Goal: Find specific page/section: Find specific page/section

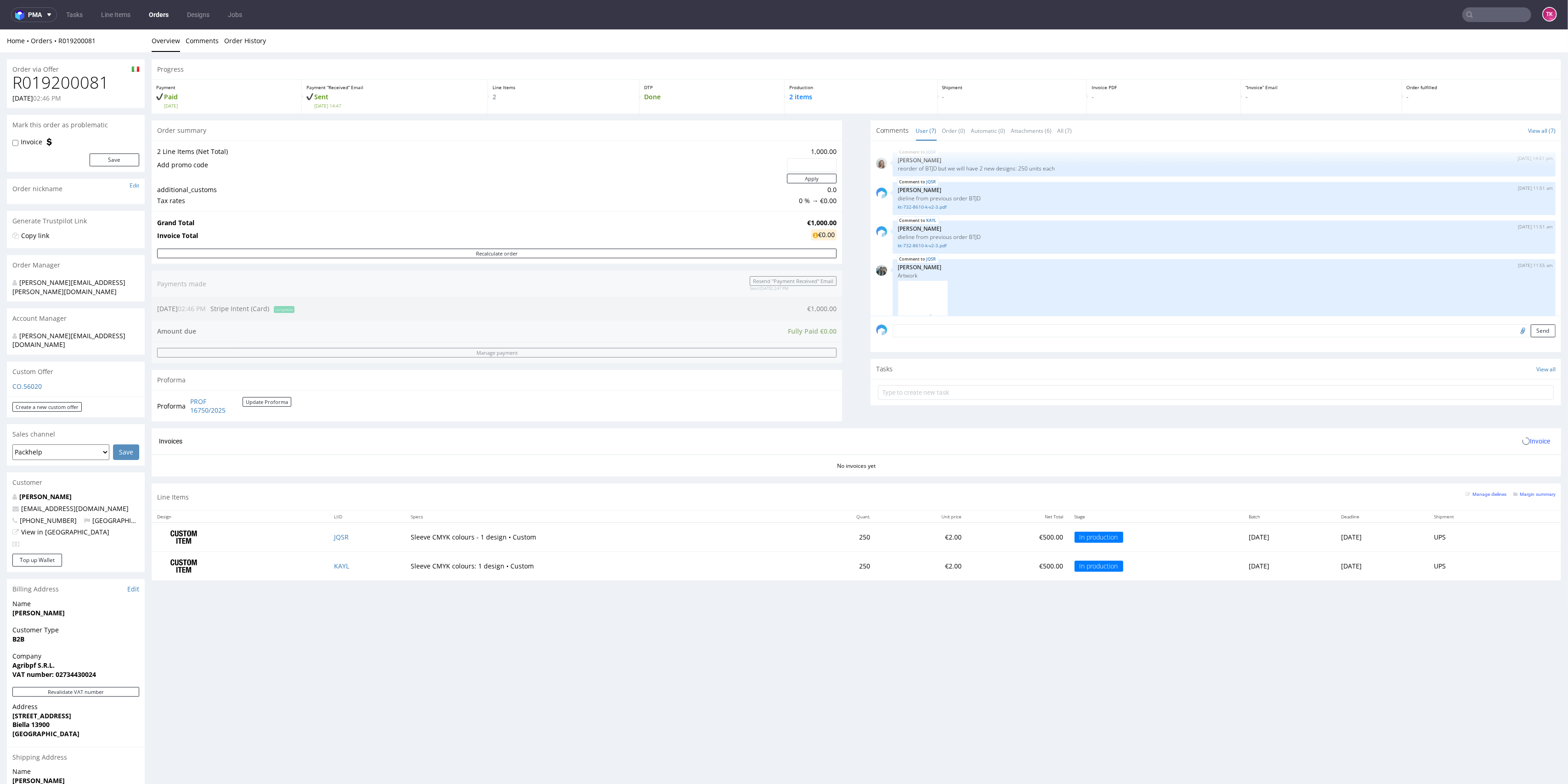
scroll to position [233, 0]
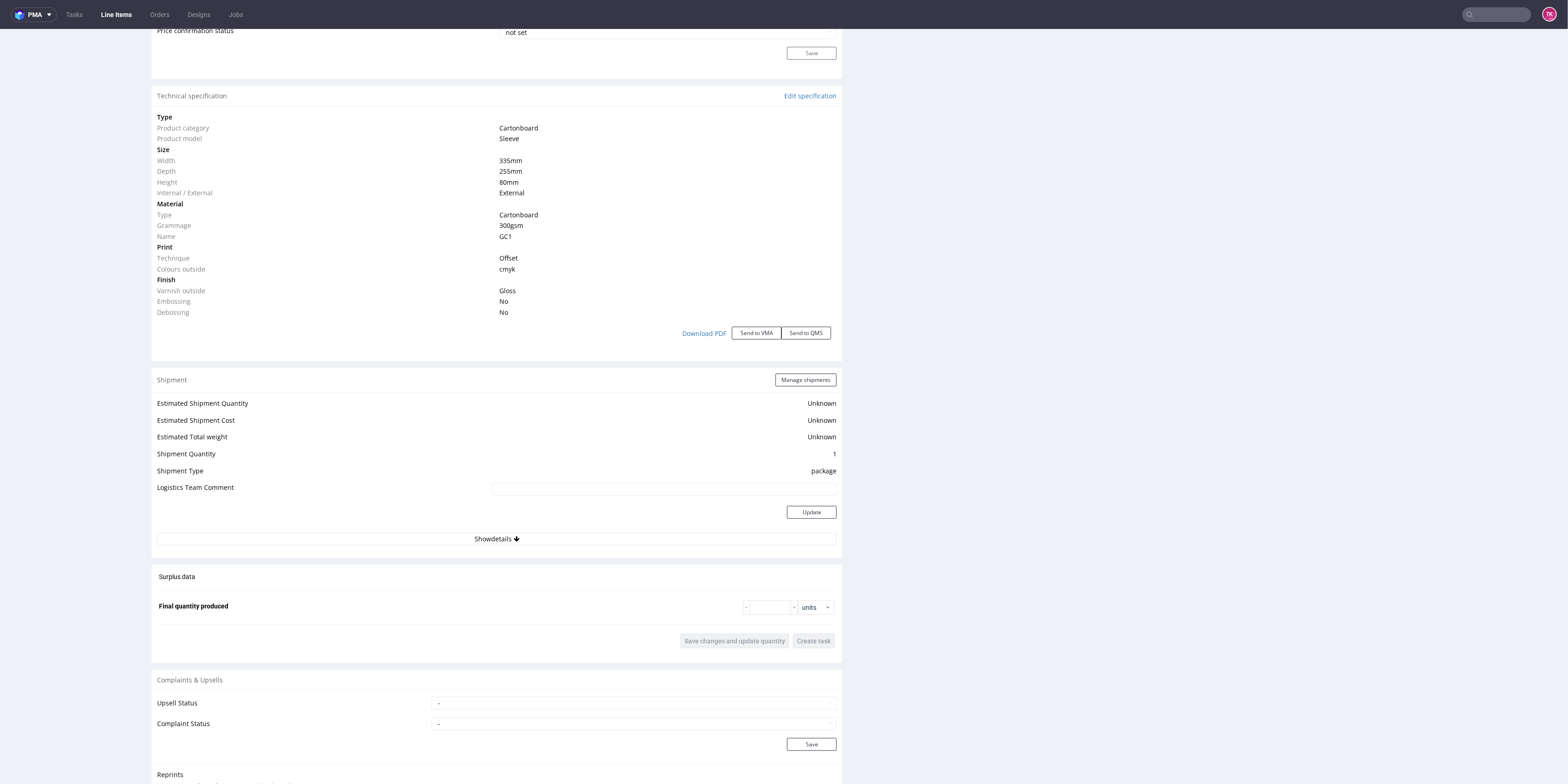
scroll to position [906, 0]
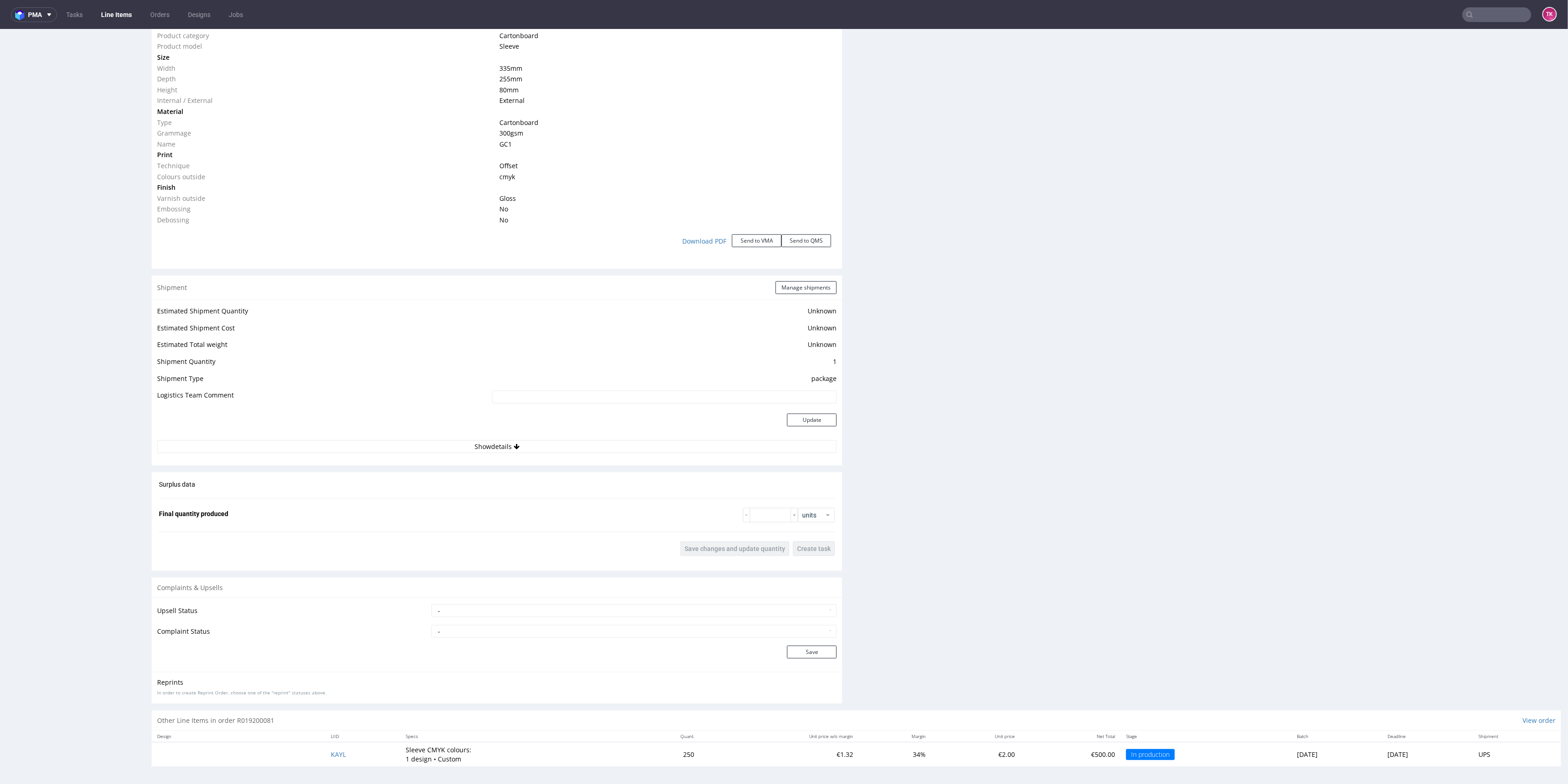
click at [450, 437] on td at bounding box center [323, 425] width 332 height 30
click at [450, 440] on button "Show details" at bounding box center [497, 446] width 679 height 13
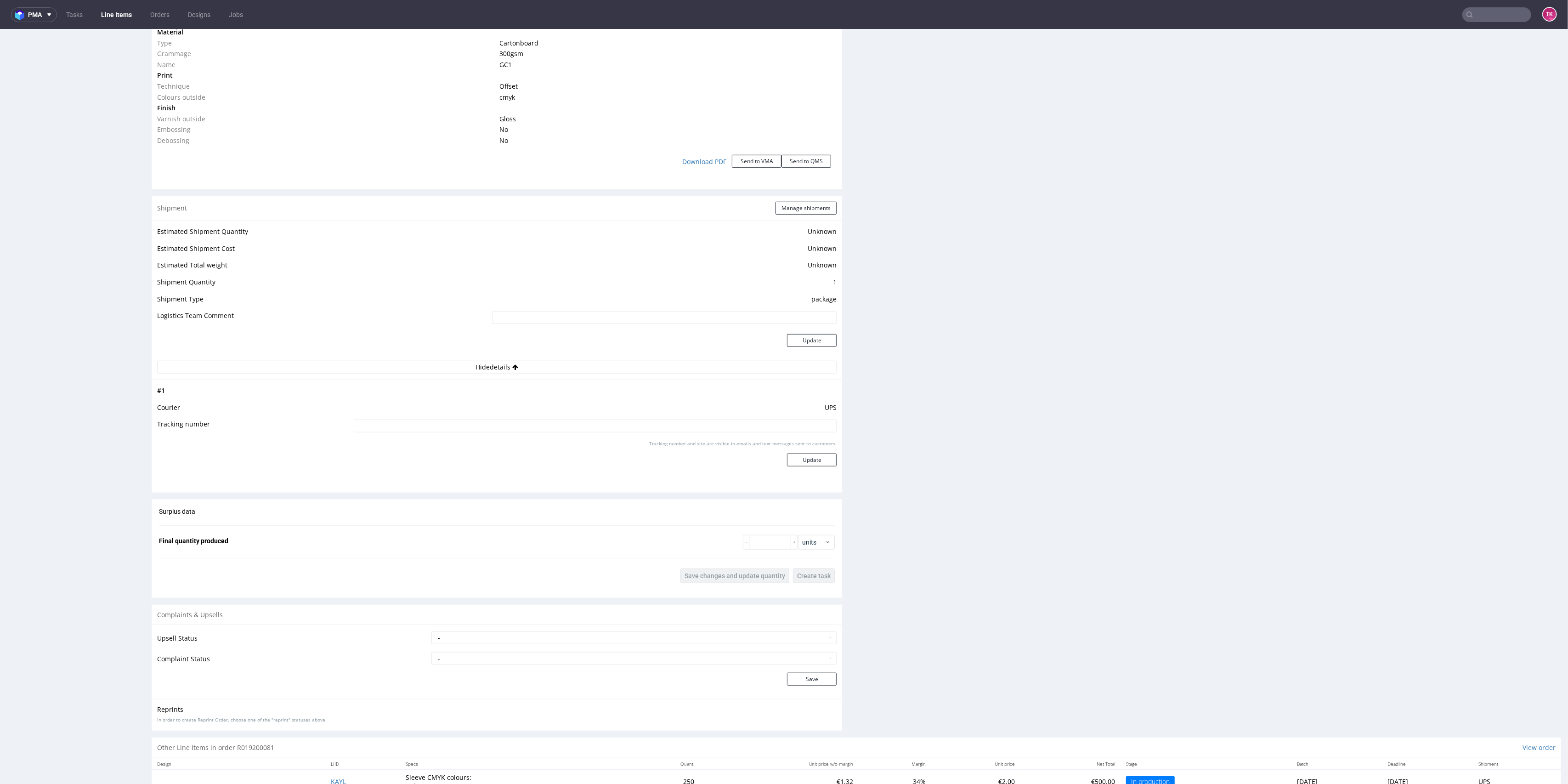
scroll to position [1012, 0]
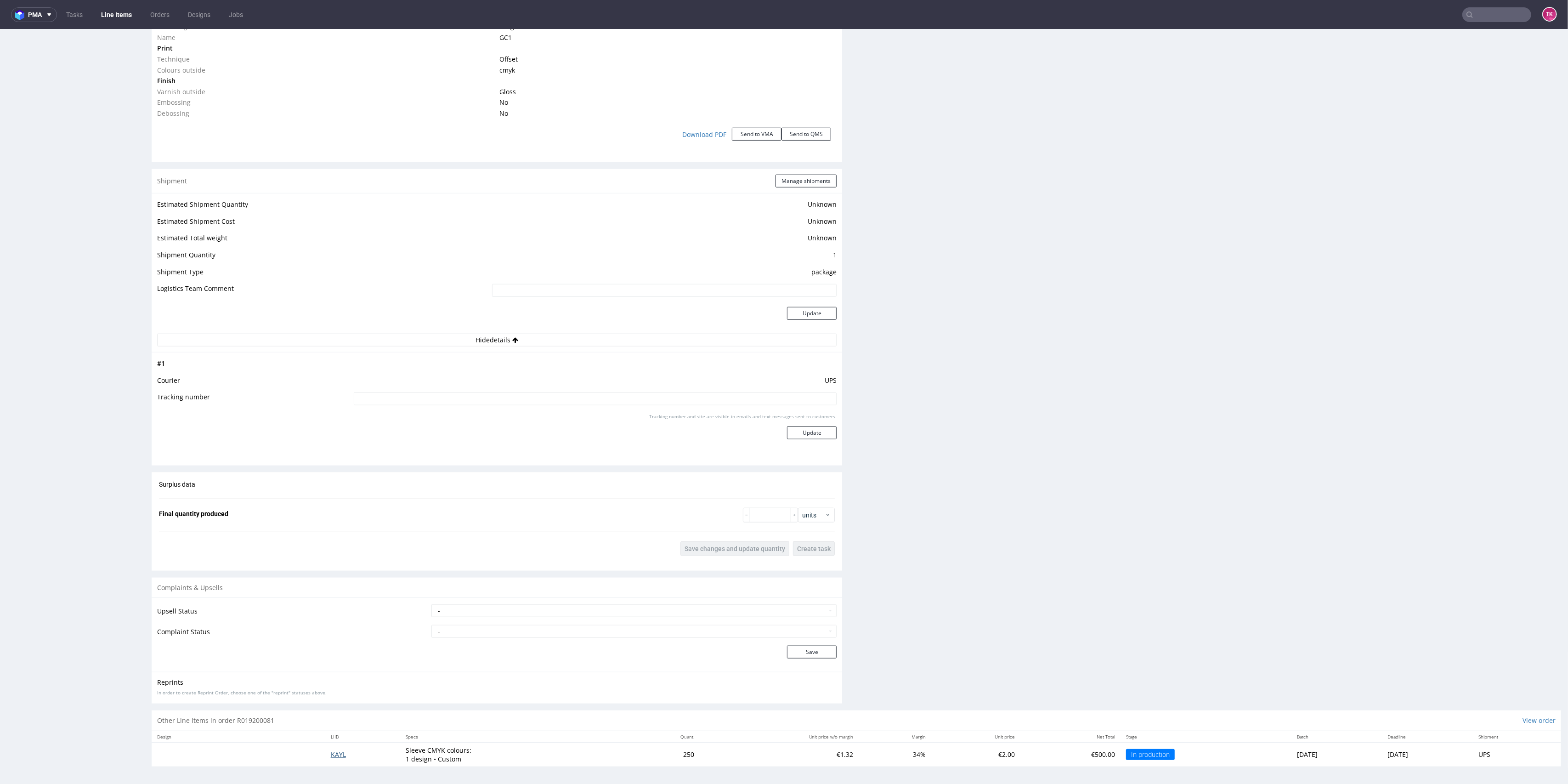
click at [332, 755] on span "KAYL" at bounding box center [338, 754] width 15 height 9
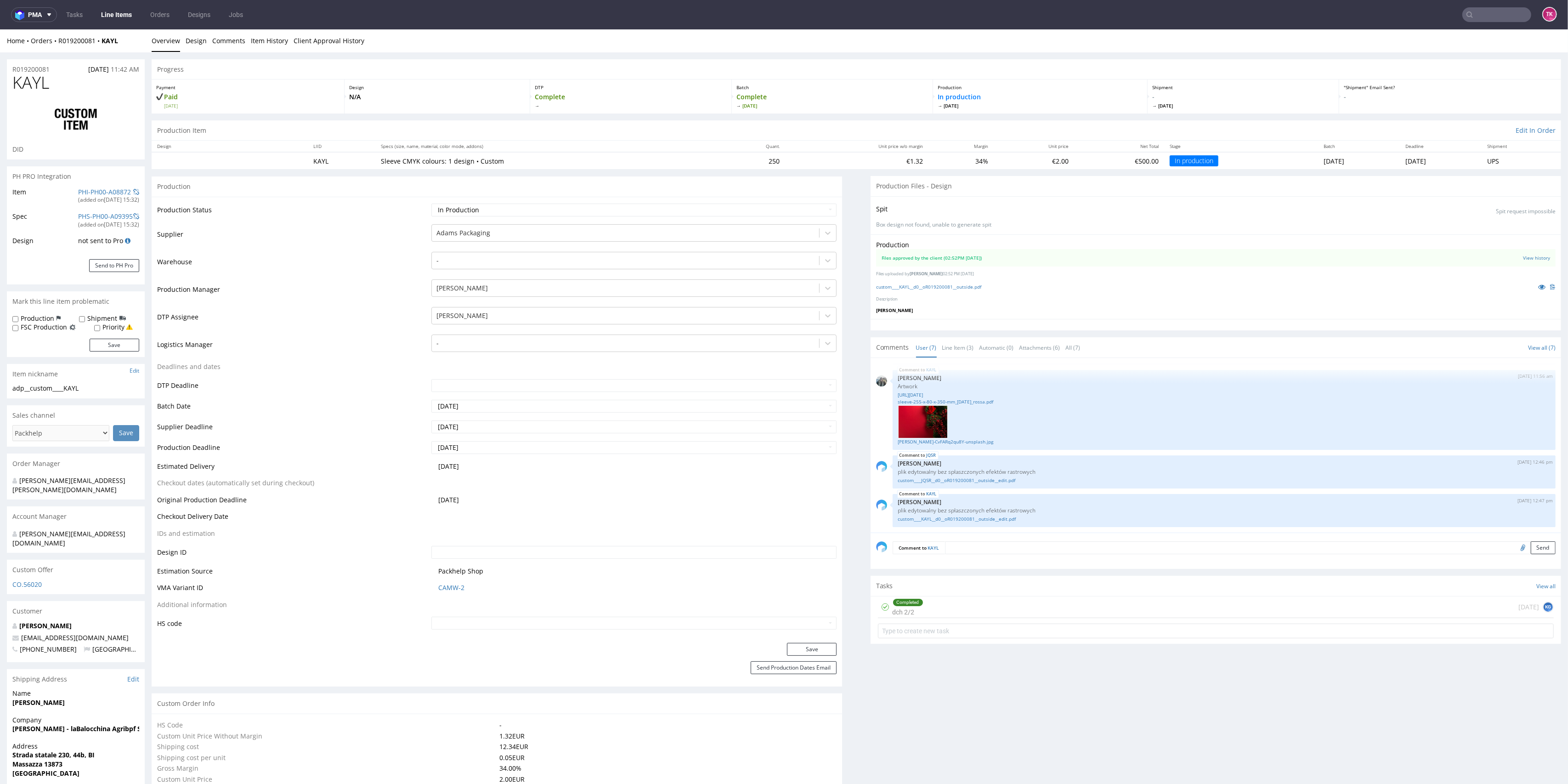
click at [127, 10] on link "Line Items" at bounding box center [116, 15] width 42 height 15
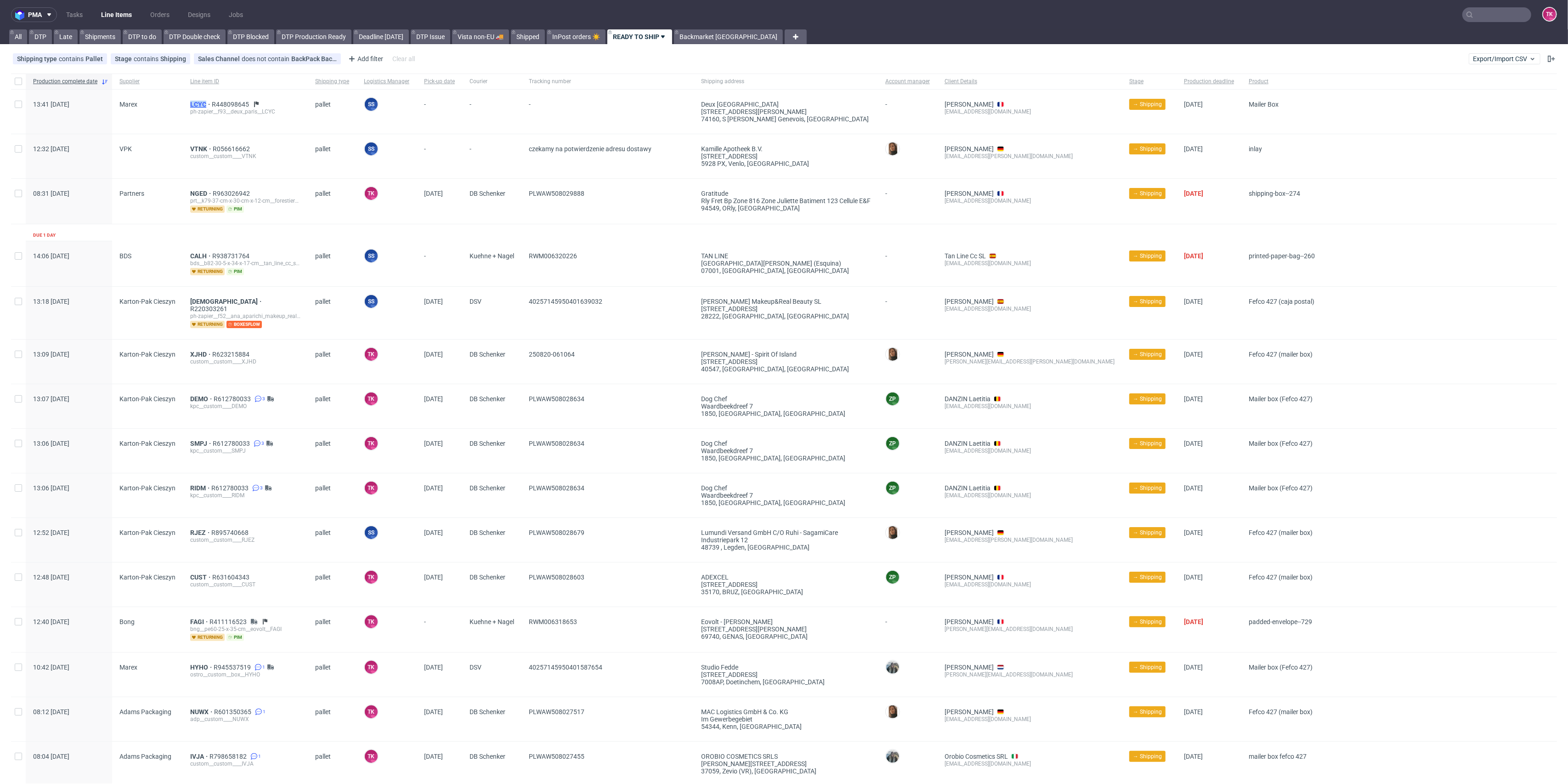
drag, startPoint x: 173, startPoint y: 105, endPoint x: 205, endPoint y: 104, distance: 32.0
click at [205, 104] on div "13:41 [DATE] Marex LCYC R448098645 ph-zapier__f93__deux_paris__LCYC pallet SS S…" at bounding box center [784, 111] width 1546 height 44
click at [127, 16] on link "Line Items" at bounding box center [116, 15] width 42 height 15
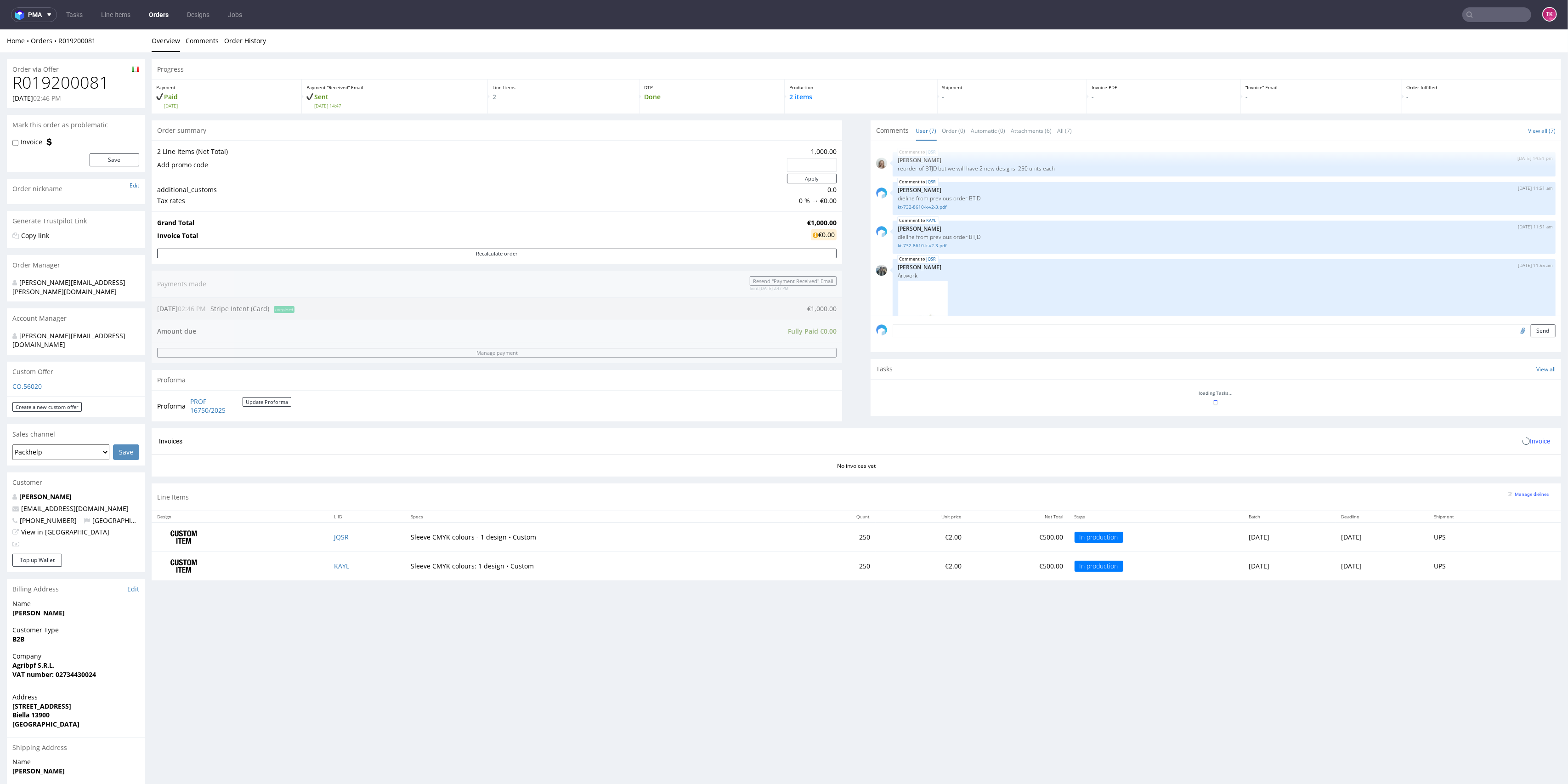
scroll to position [233, 0]
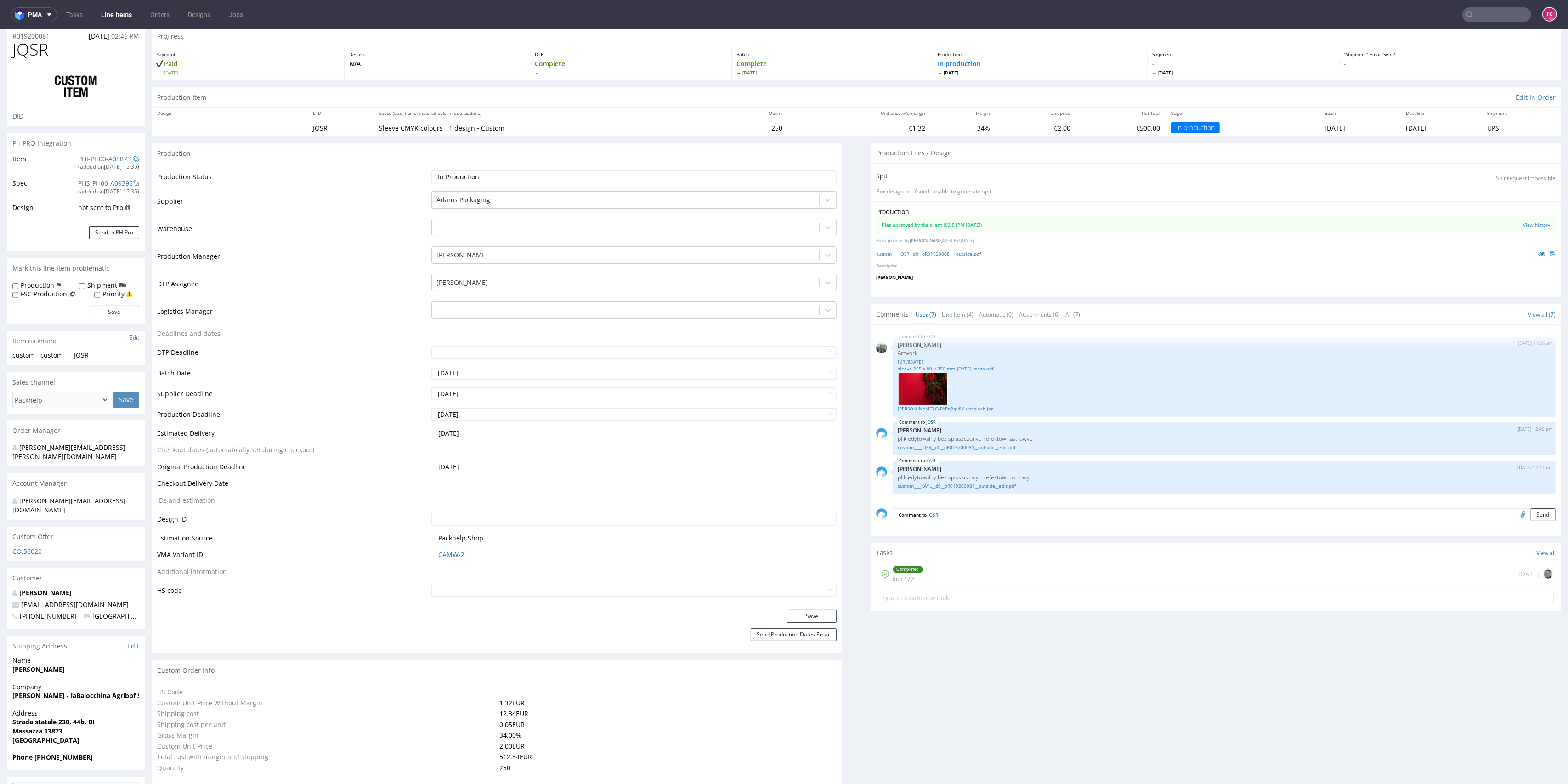
scroll to position [61, 0]
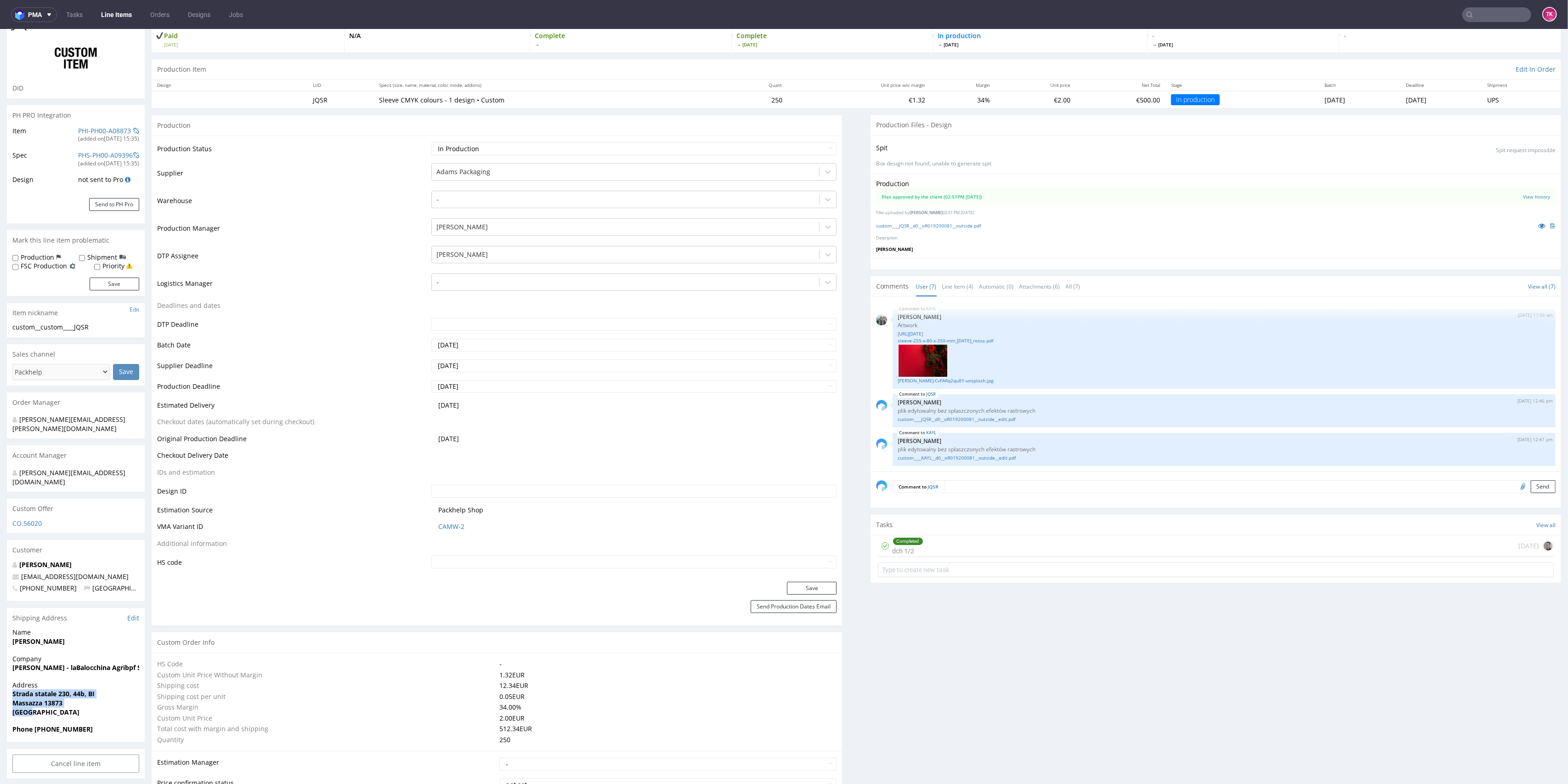
drag, startPoint x: 7, startPoint y: 676, endPoint x: 89, endPoint y: 694, distance: 84.0
click at [89, 694] on div "Address Strada statale 230, 44b, BI Massazza 13873 Italy" at bounding box center [75, 702] width 138 height 44
copy p "Strada statale 230, 44b, BI Massazza 13873 Italy"
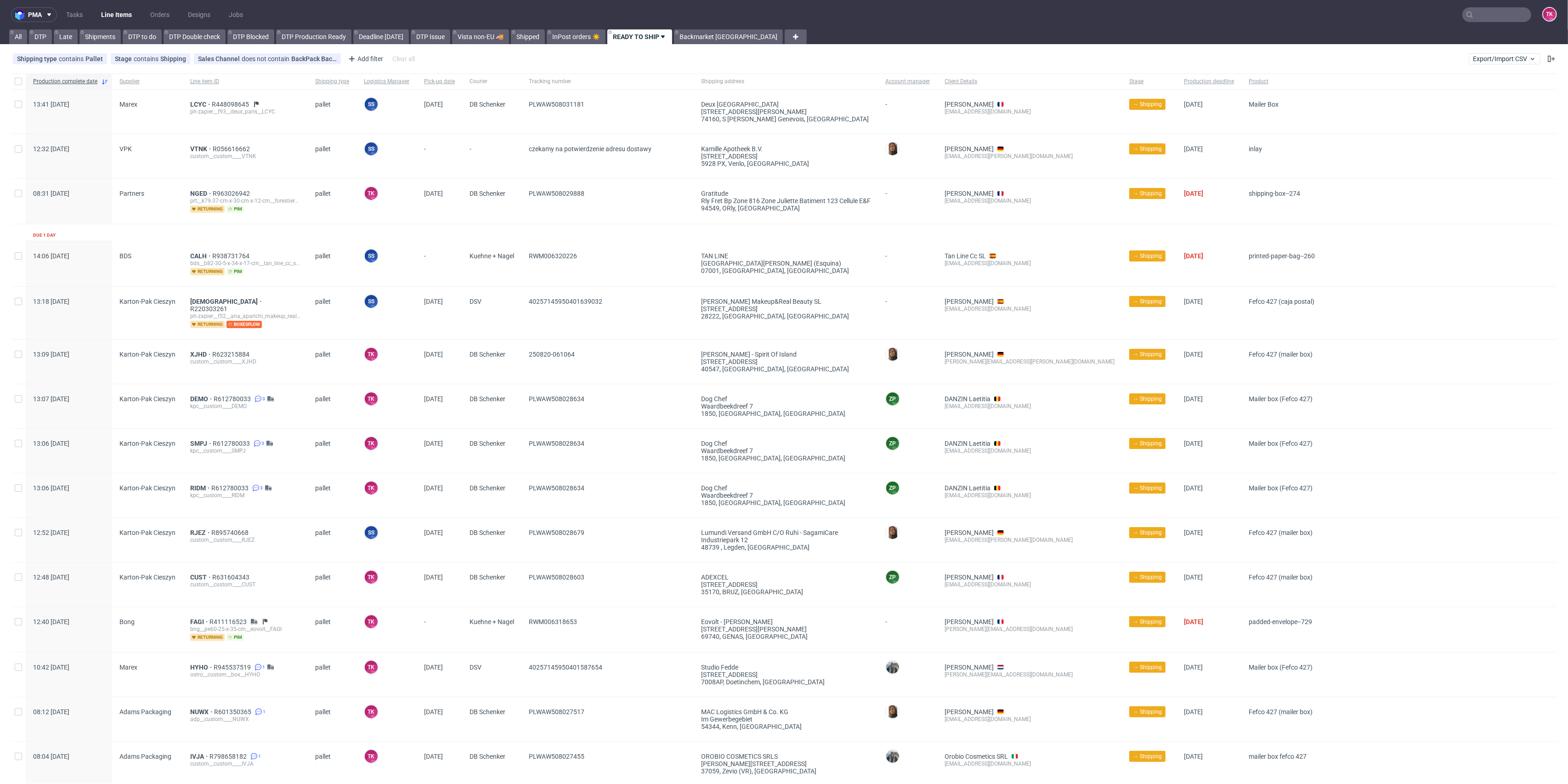
click at [119, 11] on link "Line Items" at bounding box center [116, 15] width 42 height 15
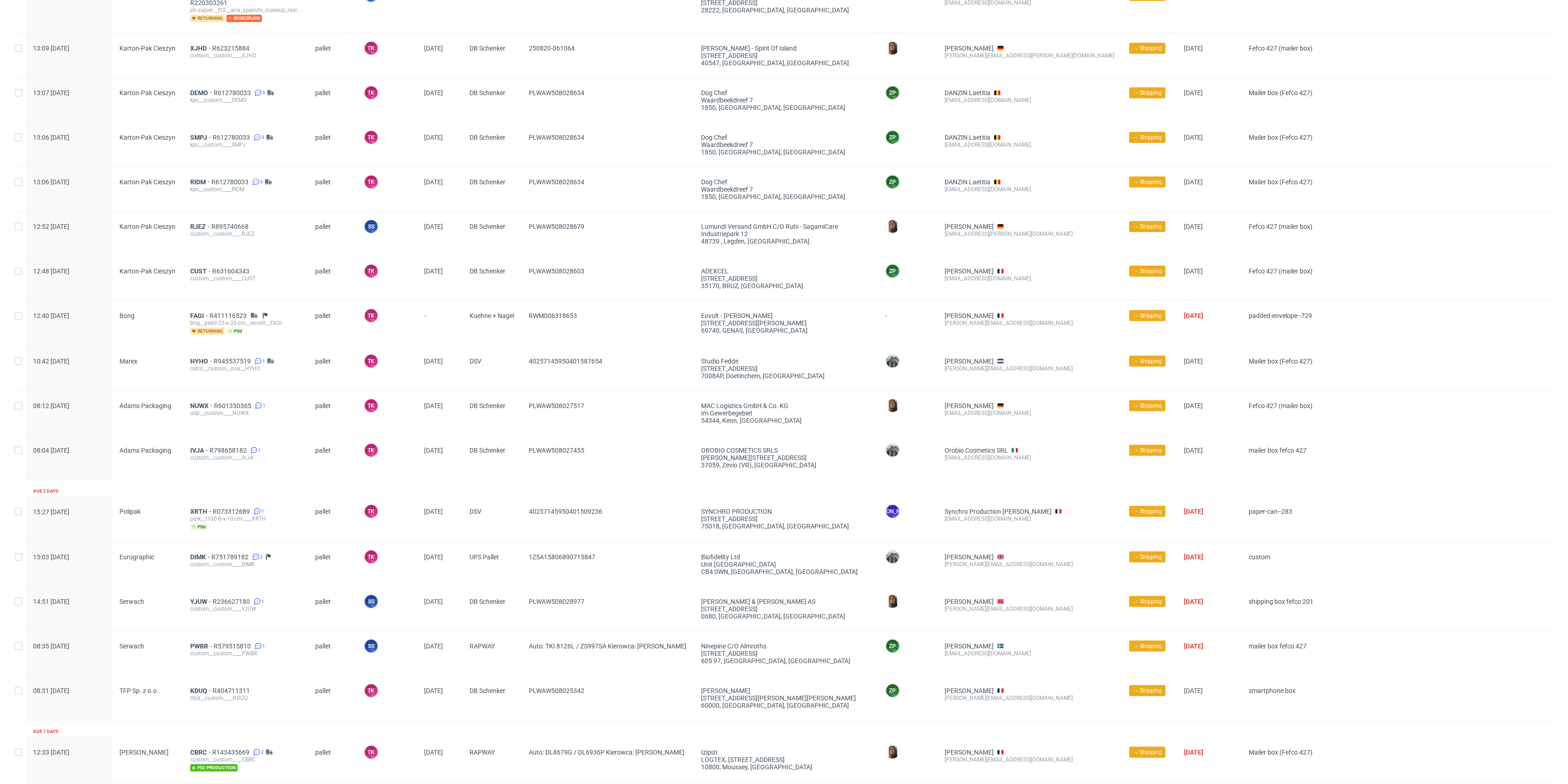
scroll to position [431, 0]
